Goal: Use online tool/utility: Utilize a website feature to perform a specific function

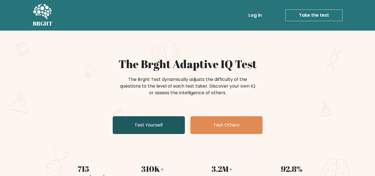
click at [177, 132] on link "Test Yourself" at bounding box center [149, 125] width 72 height 18
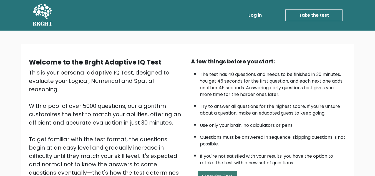
click at [230, 173] on button "Start the Test" at bounding box center [217, 176] width 39 height 11
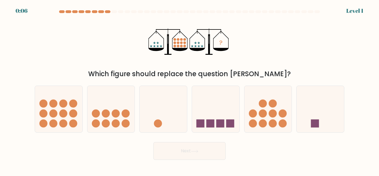
drag, startPoint x: 287, startPoint y: 85, endPoint x: 265, endPoint y: 54, distance: 38.1
click at [265, 54] on div "? Which figure should replace the question mark?" at bounding box center [189, 47] width 317 height 64
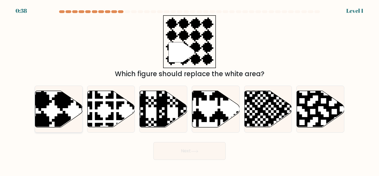
click at [43, 104] on icon at bounding box center [74, 89] width 86 height 86
click at [190, 89] on input "a." at bounding box center [190, 88] width 0 height 1
radio input "true"
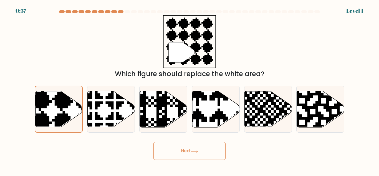
click at [161, 154] on button "Next" at bounding box center [190, 151] width 72 height 18
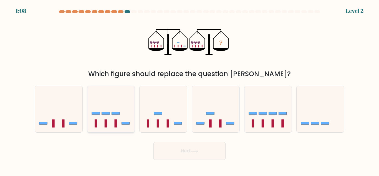
click at [111, 126] on icon at bounding box center [112, 108] width 48 height 39
click at [190, 89] on input "b." at bounding box center [190, 88] width 0 height 1
radio input "true"
click at [165, 153] on button "Next" at bounding box center [190, 151] width 72 height 18
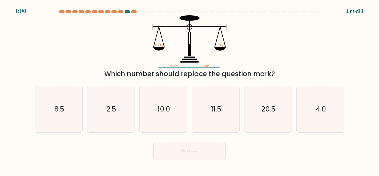
click at [165, 153] on button "Next" at bounding box center [190, 151] width 72 height 18
